Goal: Task Accomplishment & Management: Use online tool/utility

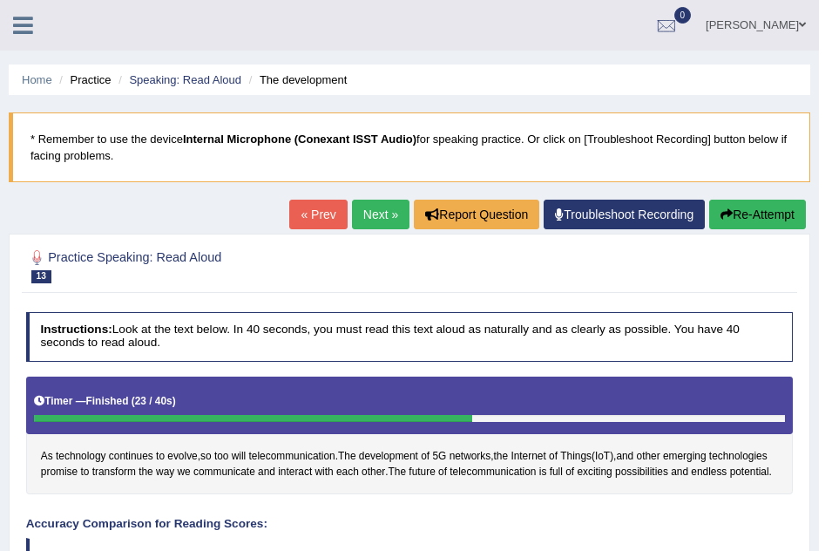
click at [26, 28] on icon at bounding box center [23, 25] width 20 height 23
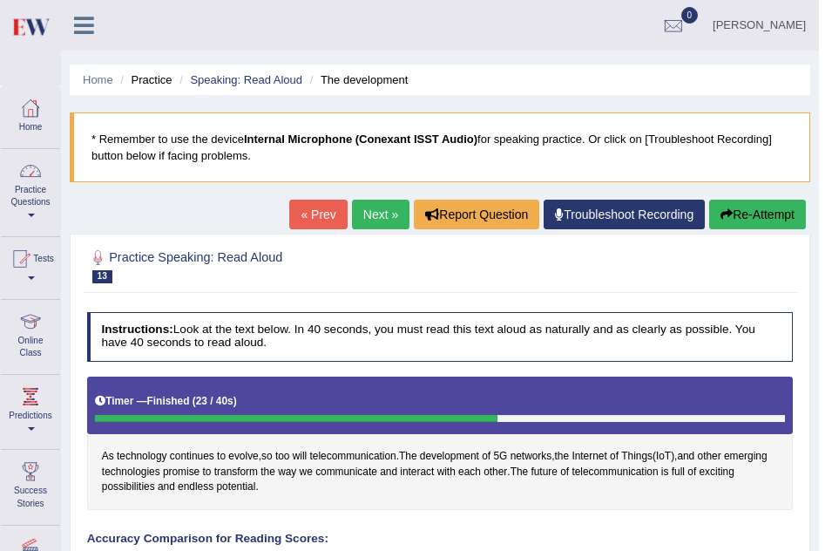
click at [39, 122] on link "Home" at bounding box center [30, 114] width 59 height 57
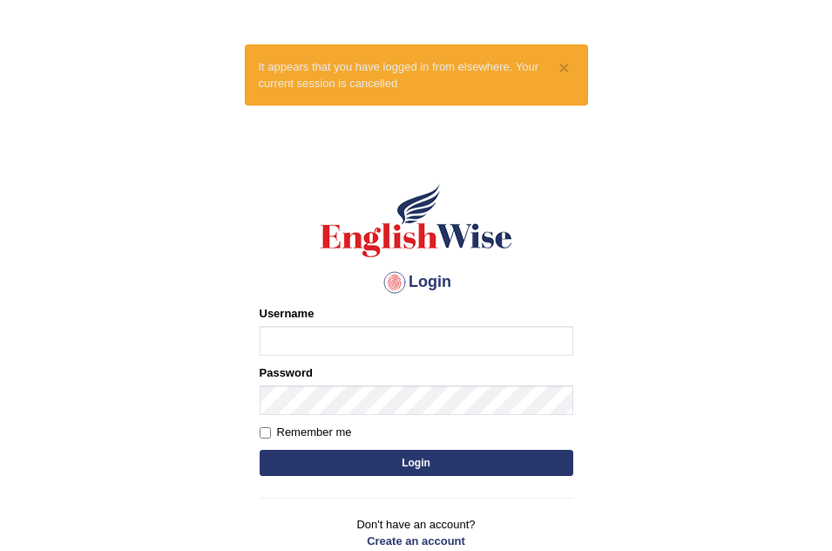
type input "Leticia_parramatta"
click at [417, 464] on button "Login" at bounding box center [417, 463] width 314 height 26
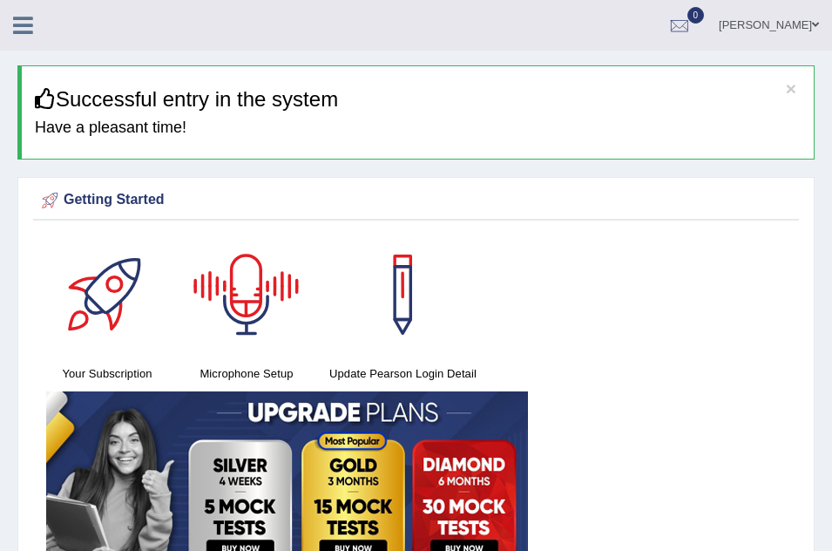
click at [243, 299] on div at bounding box center [247, 295] width 122 height 122
